Goal: Book appointment/travel/reservation

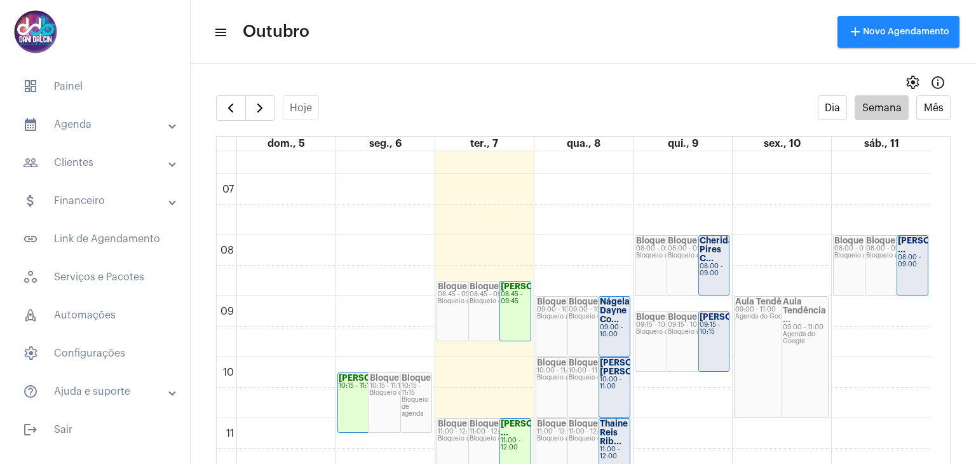
scroll to position [426, 0]
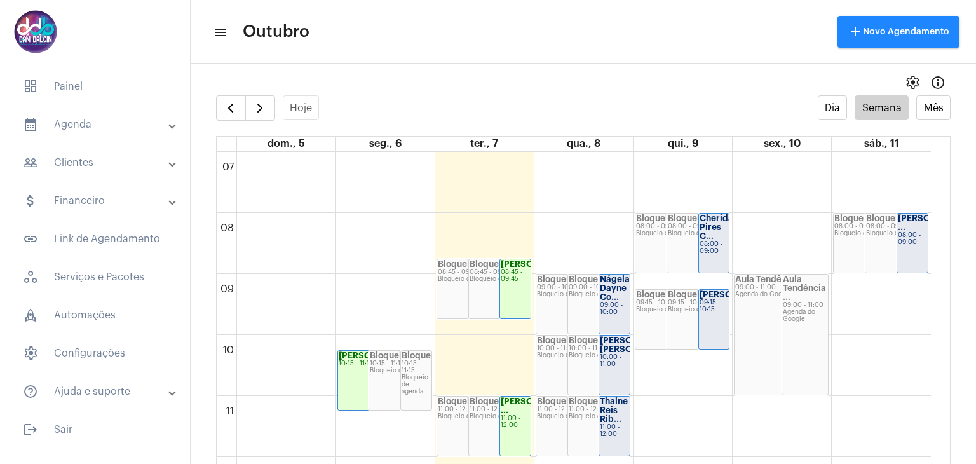
click at [610, 299] on strong "Nágela Dayne Co..." at bounding box center [615, 288] width 30 height 26
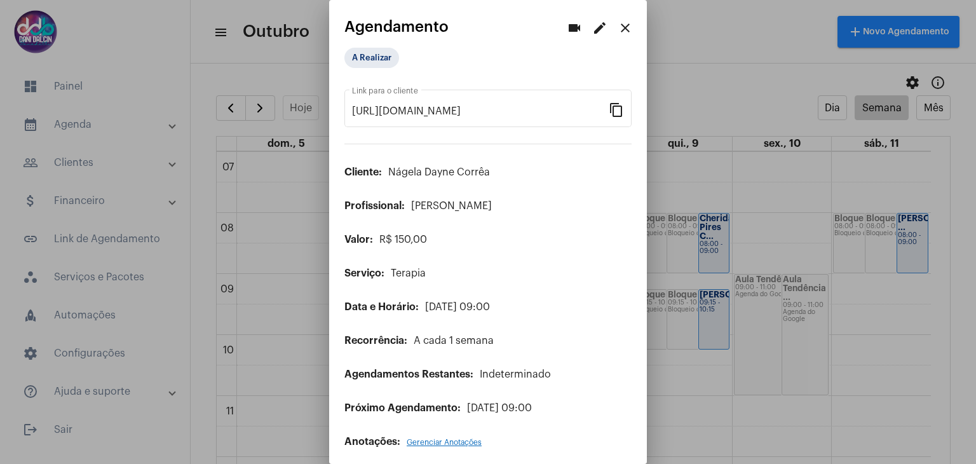
click at [592, 29] on mat-icon "edit" at bounding box center [599, 27] width 15 height 15
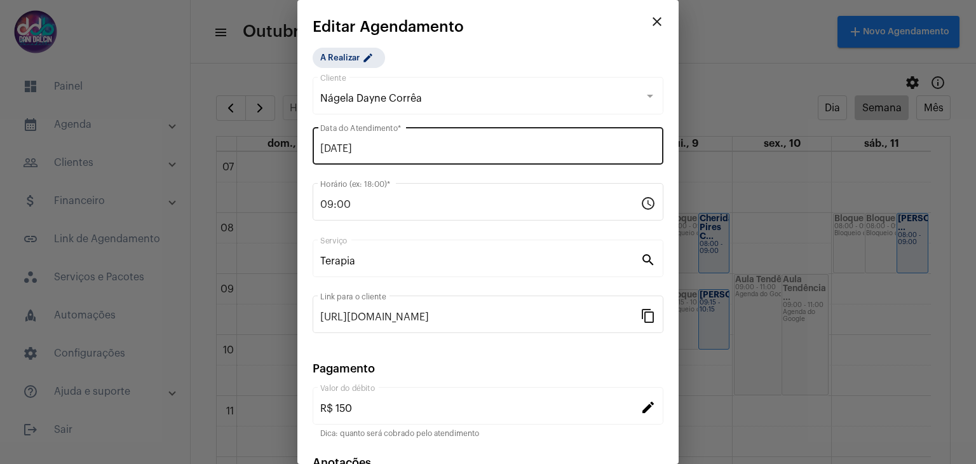
click at [414, 145] on input "[DATE]" at bounding box center [487, 148] width 335 height 11
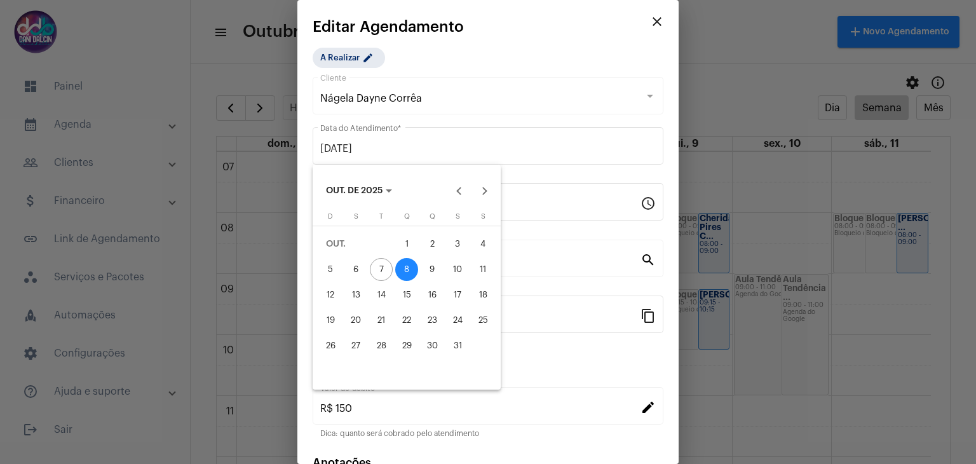
click at [433, 267] on div "9" at bounding box center [431, 269] width 23 height 23
type input "[DATE]"
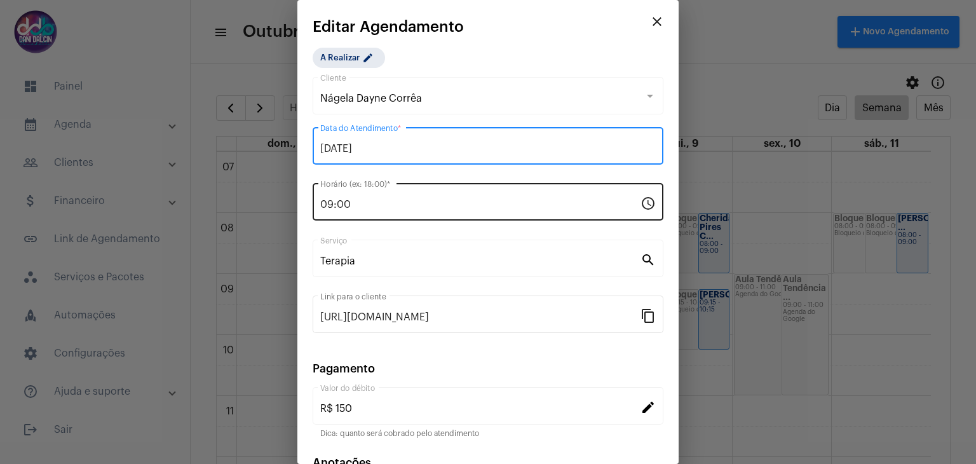
click at [384, 205] on input "09:00" at bounding box center [480, 204] width 320 height 11
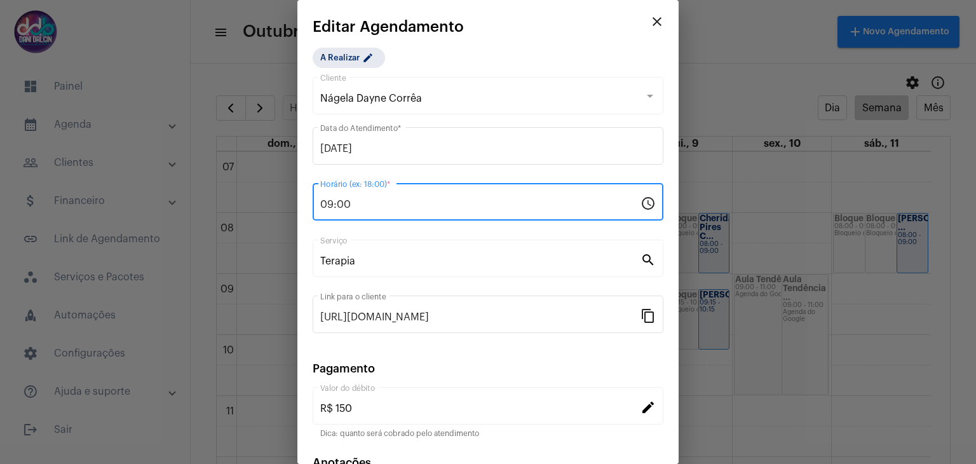
click at [384, 205] on input "09:00" at bounding box center [480, 204] width 320 height 11
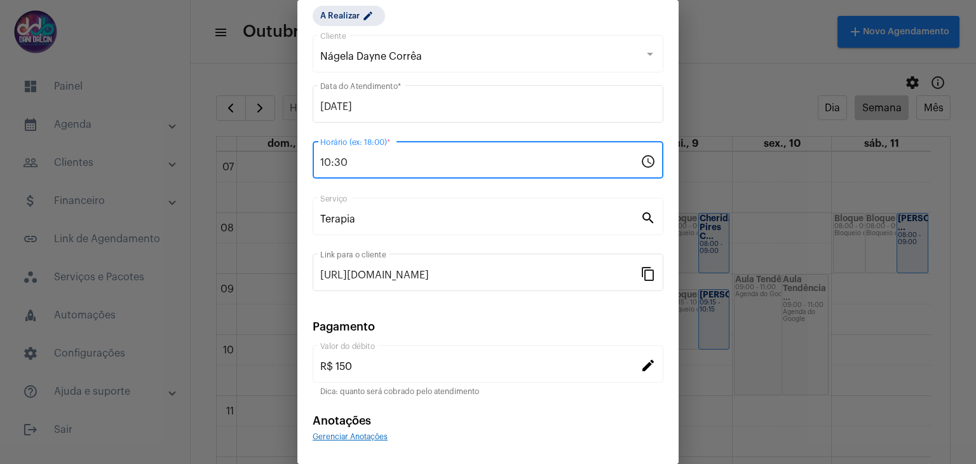
scroll to position [81, 0]
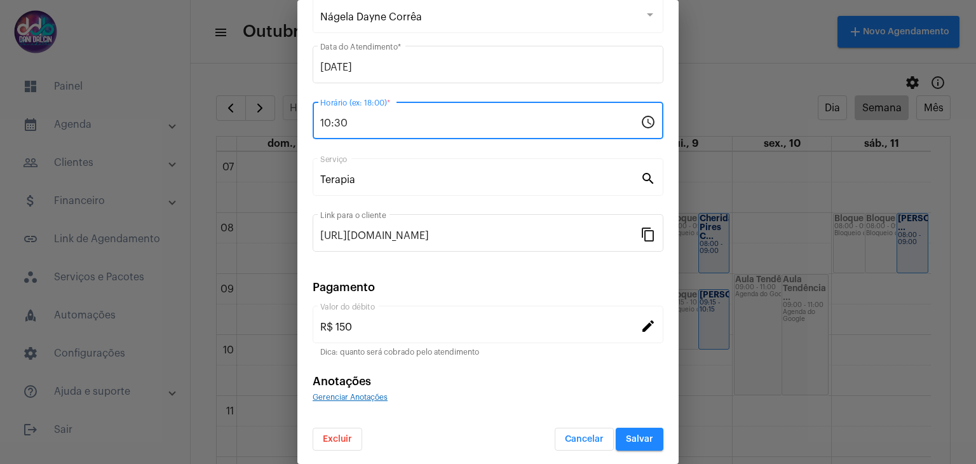
type input "10:30"
click at [626, 438] on span "Salvar" at bounding box center [639, 438] width 27 height 9
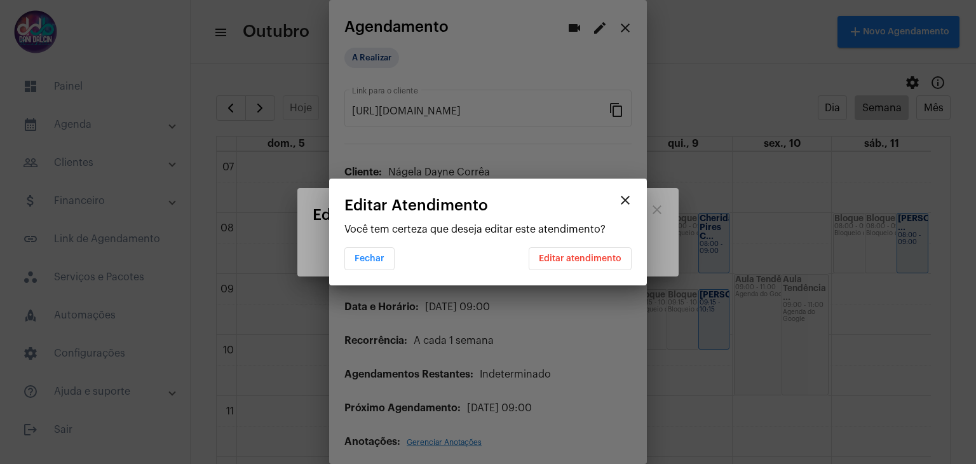
scroll to position [0, 0]
click at [581, 260] on span "Editar atendimento" at bounding box center [580, 258] width 83 height 9
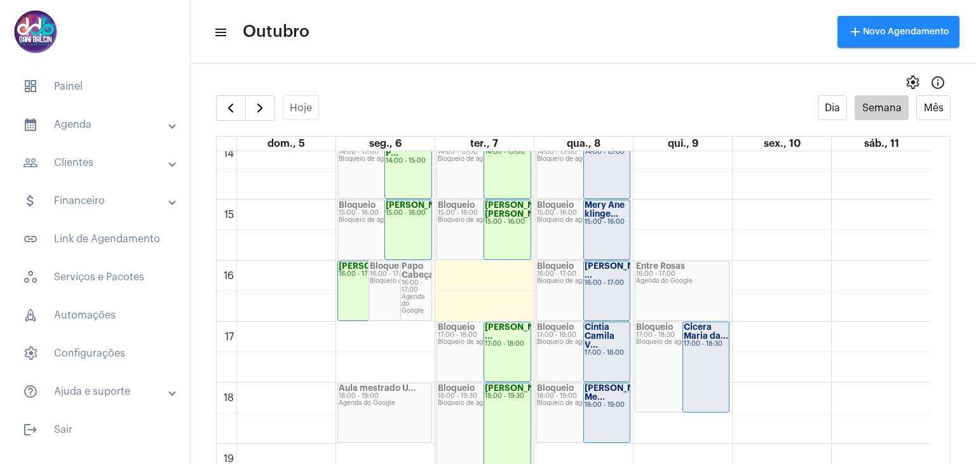
scroll to position [875, 0]
